Goal: Use online tool/utility: Utilize a website feature to perform a specific function

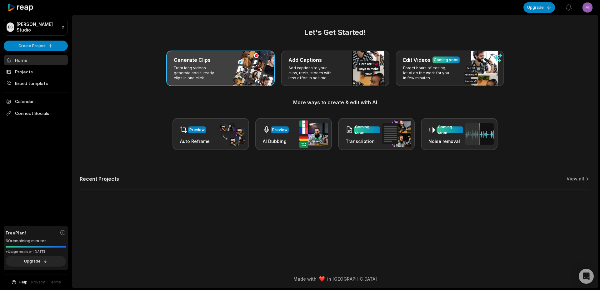
click at [219, 58] on div "Generate Clips" at bounding box center [220, 59] width 93 height 7
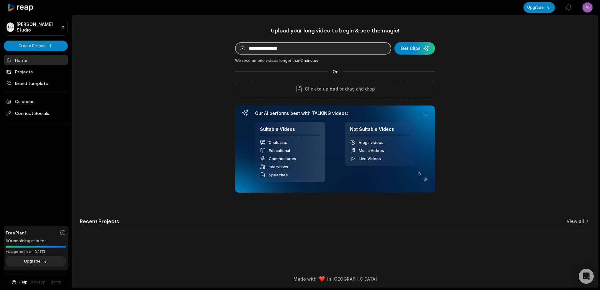
click at [306, 48] on input at bounding box center [313, 48] width 156 height 12
paste input "**********"
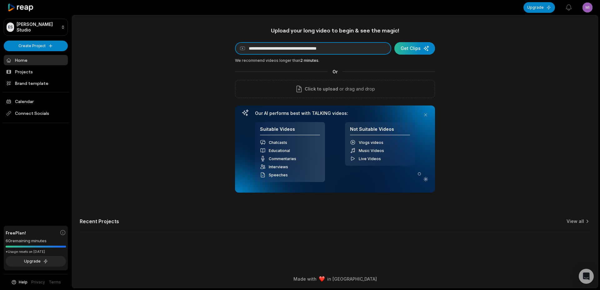
type input "**********"
click at [421, 48] on div "submit" at bounding box center [414, 48] width 41 height 12
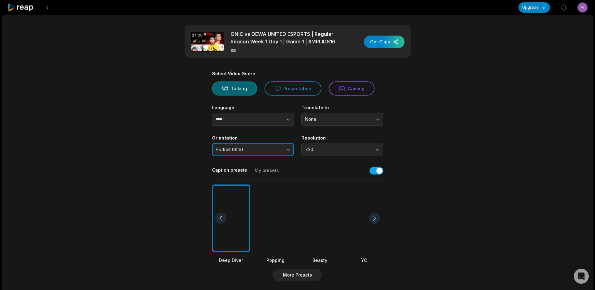
click at [258, 152] on button "Portrait (9:16)" at bounding box center [253, 149] width 82 height 13
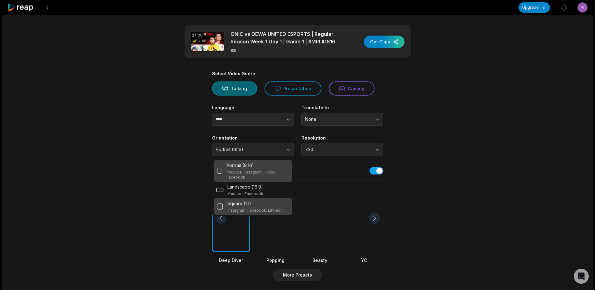
click at [246, 208] on p "Instagram, Facebook, LinkedIn" at bounding box center [255, 210] width 56 height 5
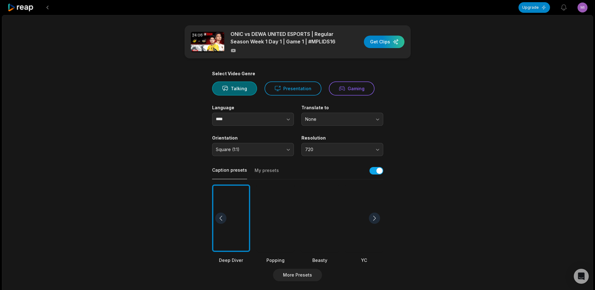
click at [311, 208] on div at bounding box center [320, 219] width 38 height 68
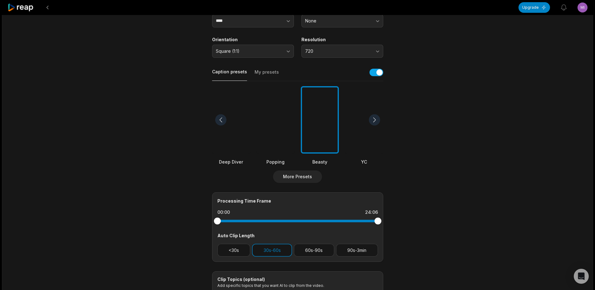
scroll to position [163, 0]
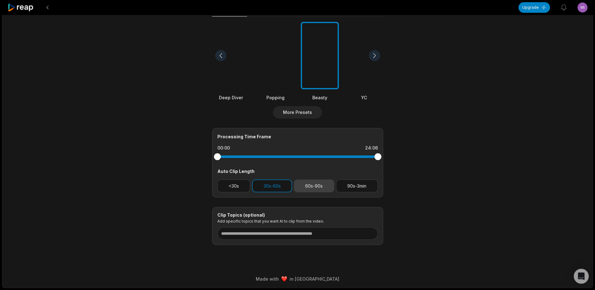
click at [314, 182] on button "60s-90s" at bounding box center [314, 186] width 40 height 13
click at [275, 186] on button "30s-60s" at bounding box center [272, 186] width 40 height 13
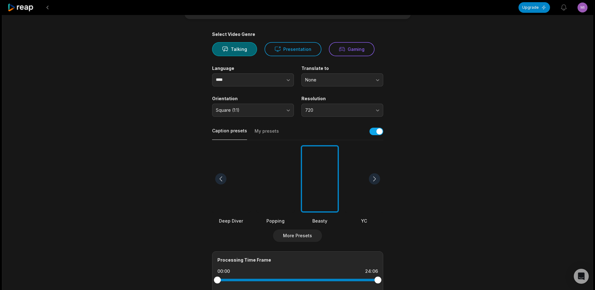
scroll to position [0, 0]
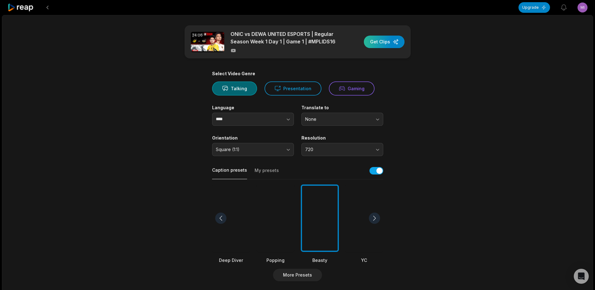
click at [378, 45] on div "button" at bounding box center [384, 42] width 41 height 12
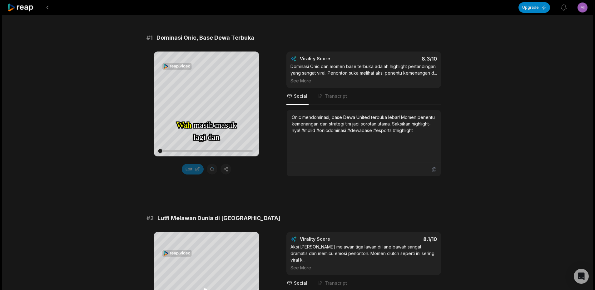
scroll to position [31, 0]
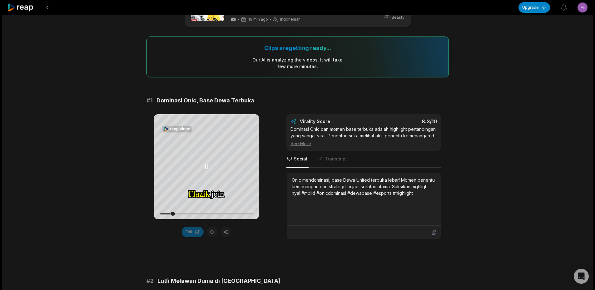
click at [208, 167] on icon at bounding box center [207, 167] width 2 height 4
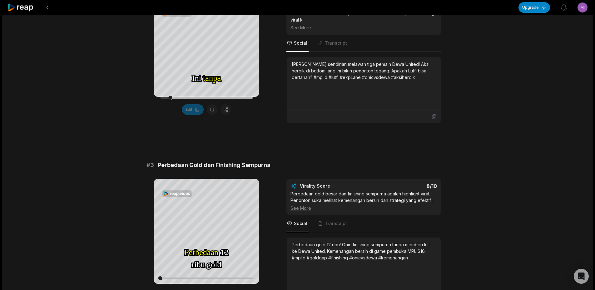
scroll to position [406, 0]
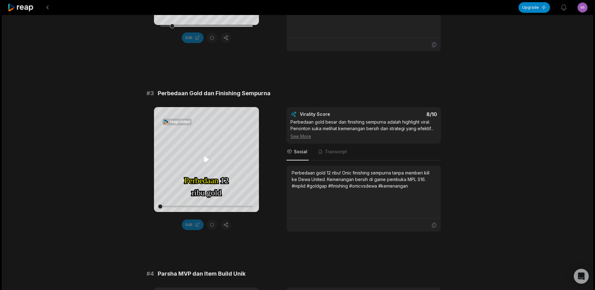
click at [206, 158] on icon at bounding box center [206, 159] width 5 height 5
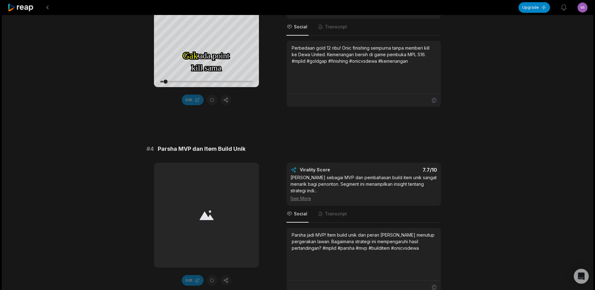
scroll to position [344, 0]
